Goal: Transaction & Acquisition: Purchase product/service

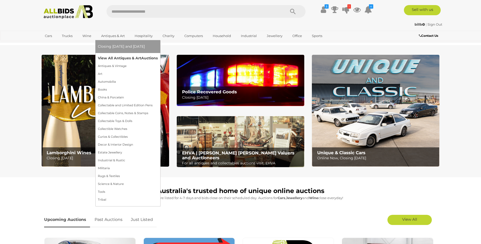
click at [115, 58] on link "View All Antiques & Art Auctions" at bounding box center [128, 58] width 60 height 8
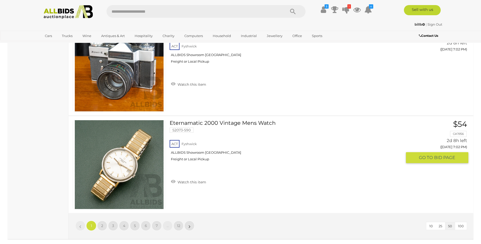
scroll to position [4840, 0]
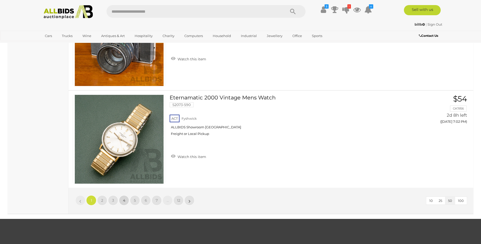
click at [123, 198] on span "4" at bounding box center [124, 200] width 2 height 5
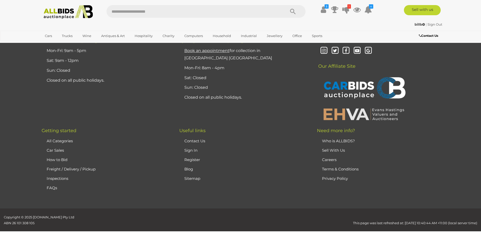
scroll to position [99, 0]
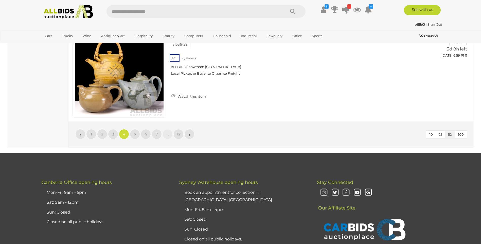
scroll to position [4918, 0]
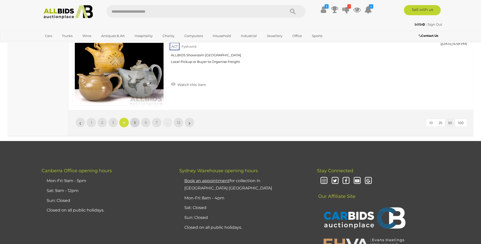
click at [132, 121] on link "5" at bounding box center [135, 122] width 10 height 10
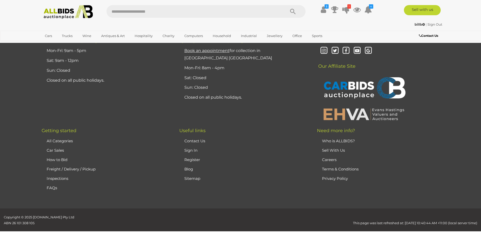
scroll to position [99, 0]
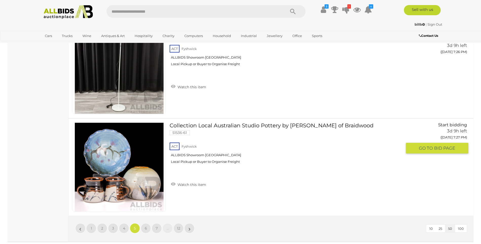
scroll to position [4863, 0]
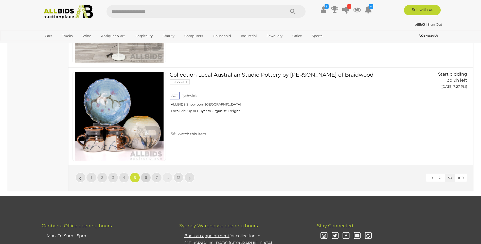
click at [146, 177] on span "6" at bounding box center [146, 177] width 2 height 5
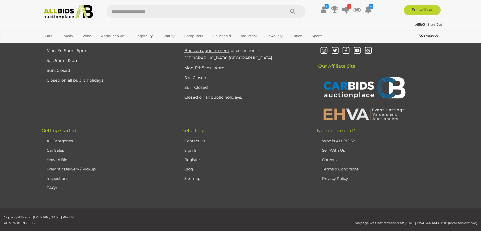
scroll to position [99, 0]
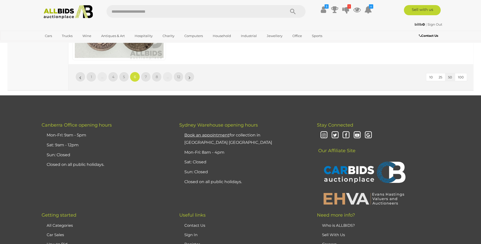
scroll to position [4964, 0]
